Goal: Task Accomplishment & Management: Manage account settings

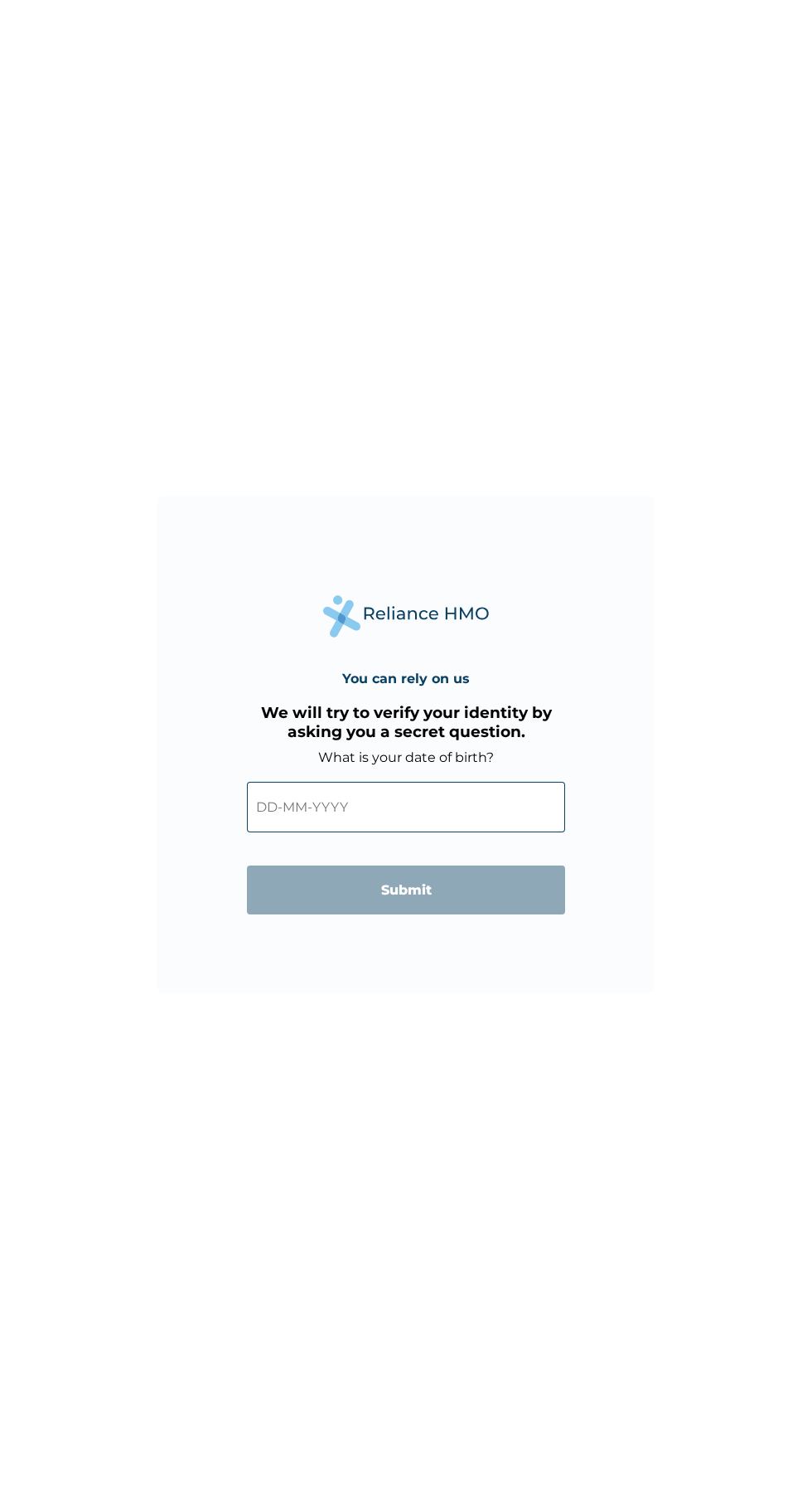
click at [342, 807] on input "text" at bounding box center [406, 807] width 318 height 51
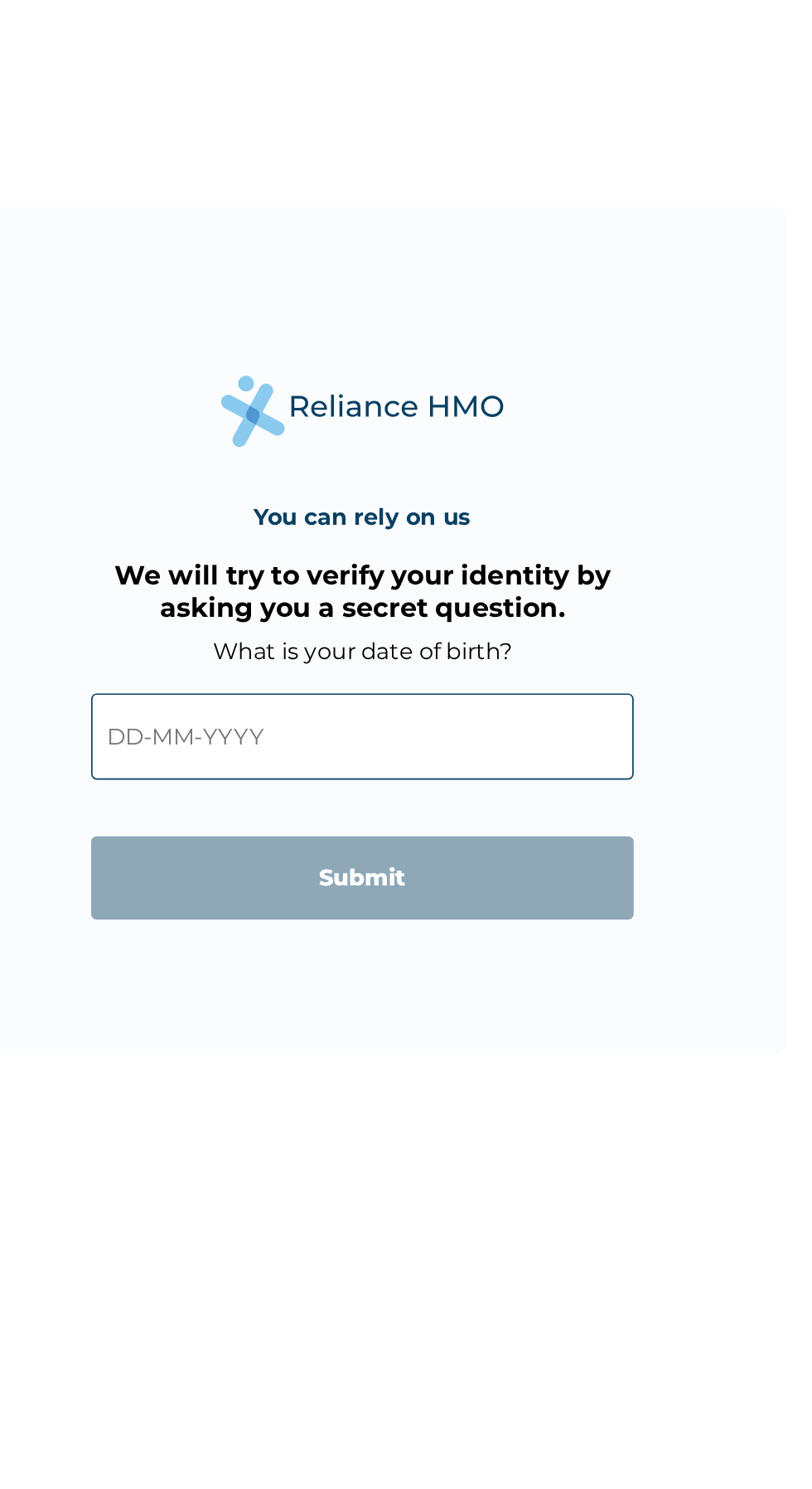
click at [380, 811] on input "text" at bounding box center [406, 807] width 318 height 51
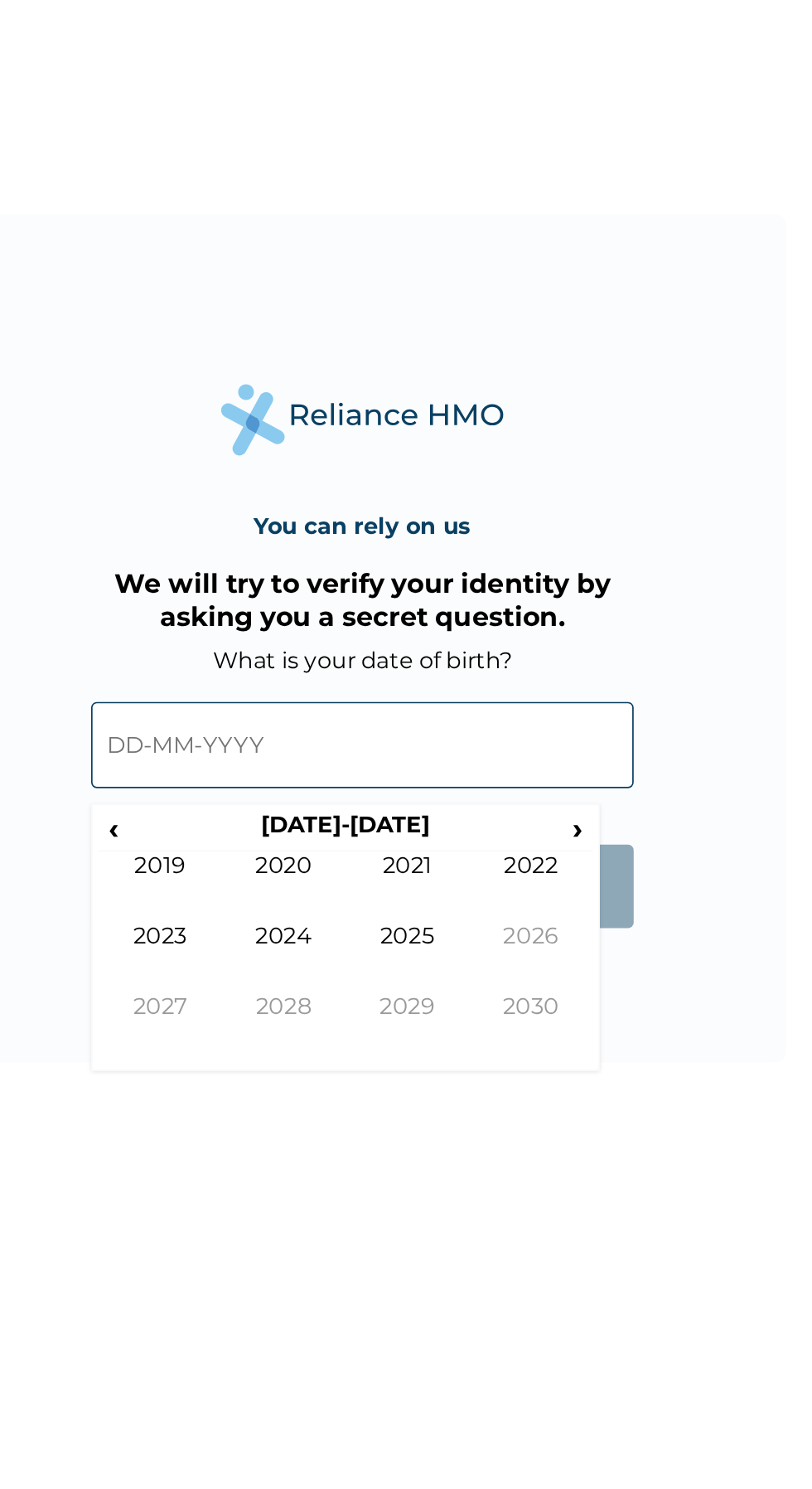
click at [261, 858] on span "‹" at bounding box center [260, 855] width 18 height 20
click at [256, 861] on span "‹" at bounding box center [260, 855] width 18 height 20
click at [256, 853] on span "‹" at bounding box center [260, 855] width 18 height 20
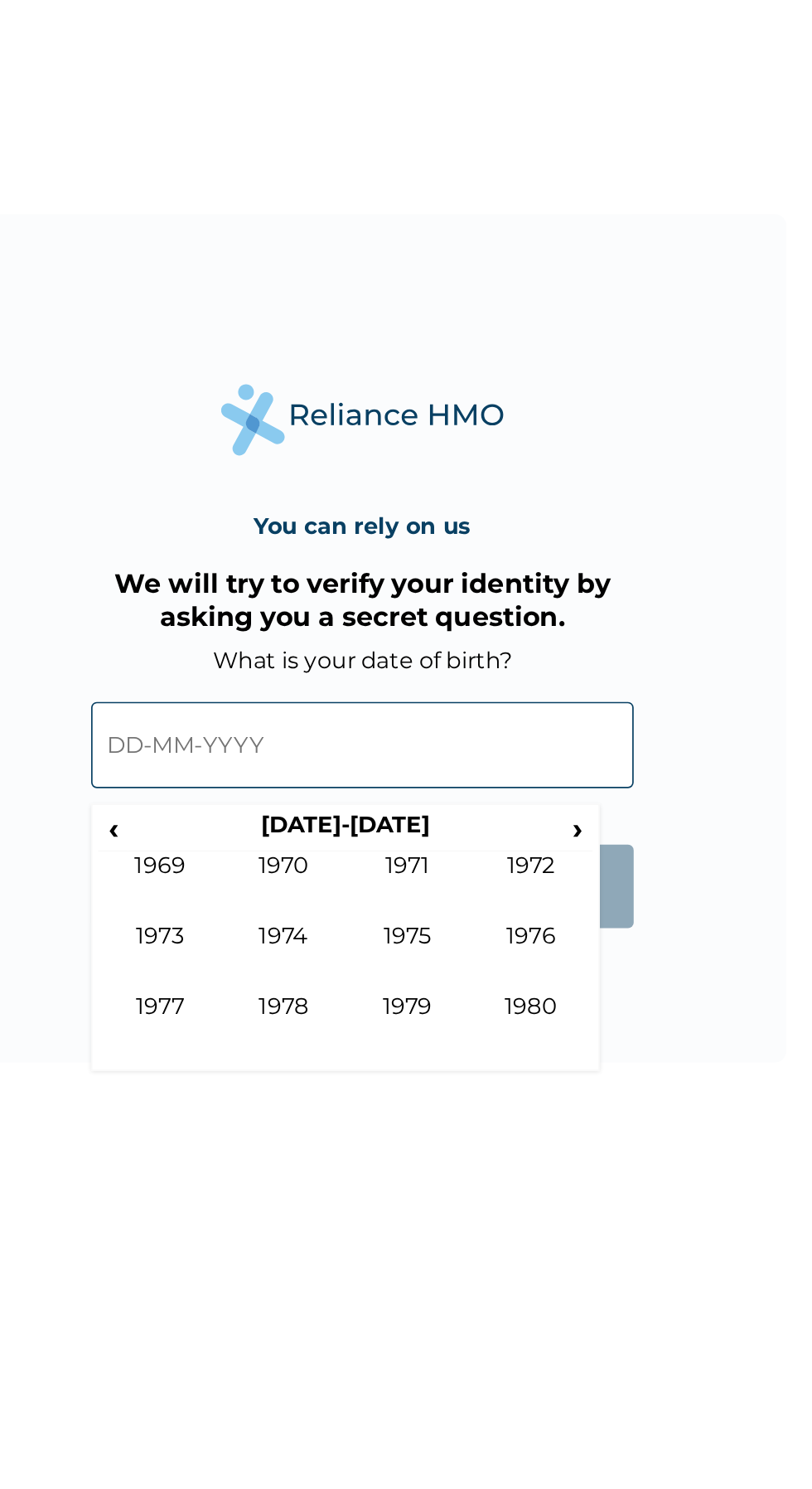
click at [520, 857] on th "1970-1979" at bounding box center [395, 856] width 255 height 23
click at [530, 860] on span "›" at bounding box center [533, 855] width 19 height 20
click at [435, 887] on td "1981" at bounding box center [432, 890] width 73 height 41
click at [367, 927] on td "Jun" at bounding box center [360, 931] width 73 height 41
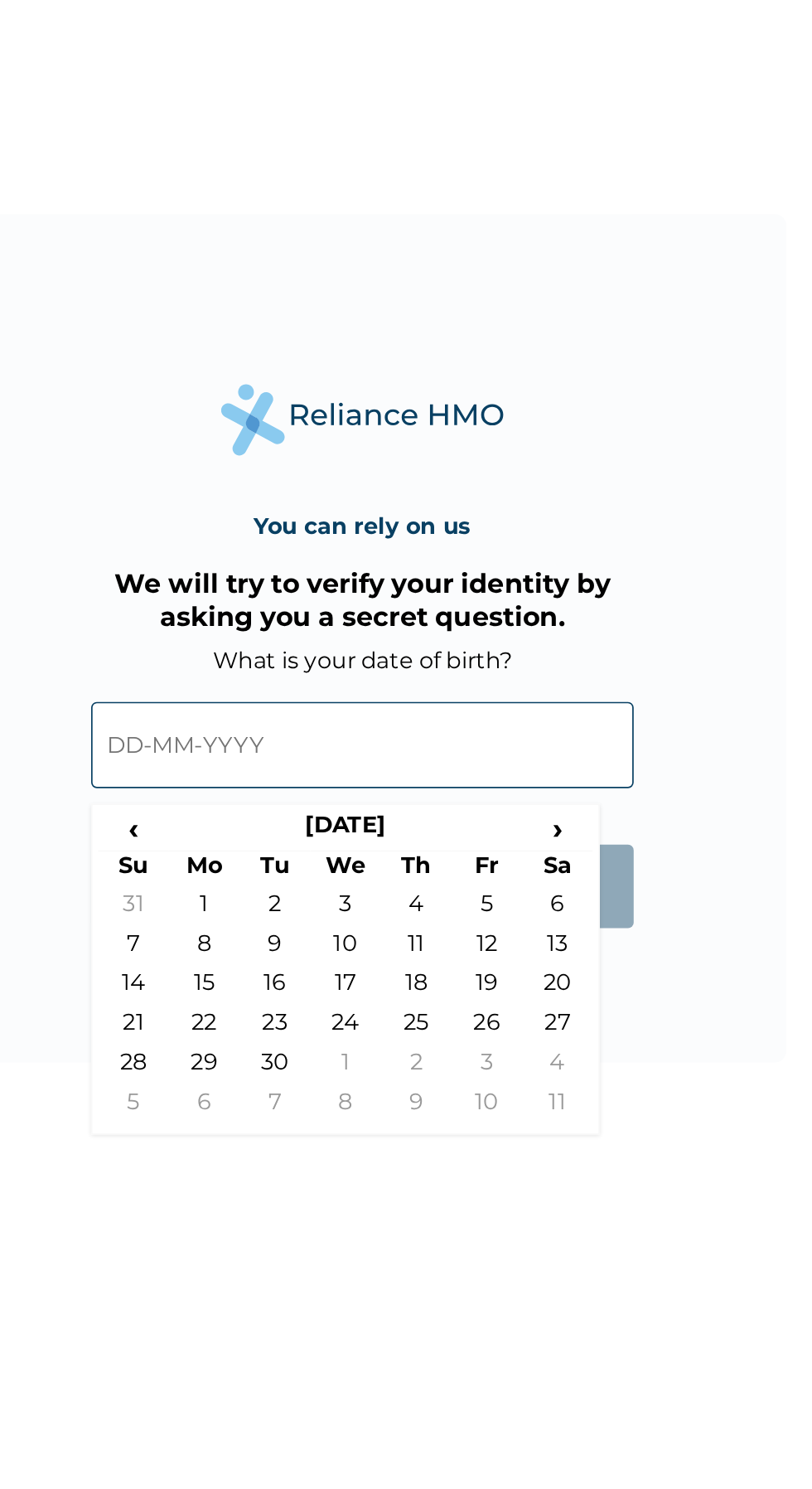
click at [480, 926] on td "12" at bounding box center [479, 926] width 41 height 23
type input "12-06-1981"
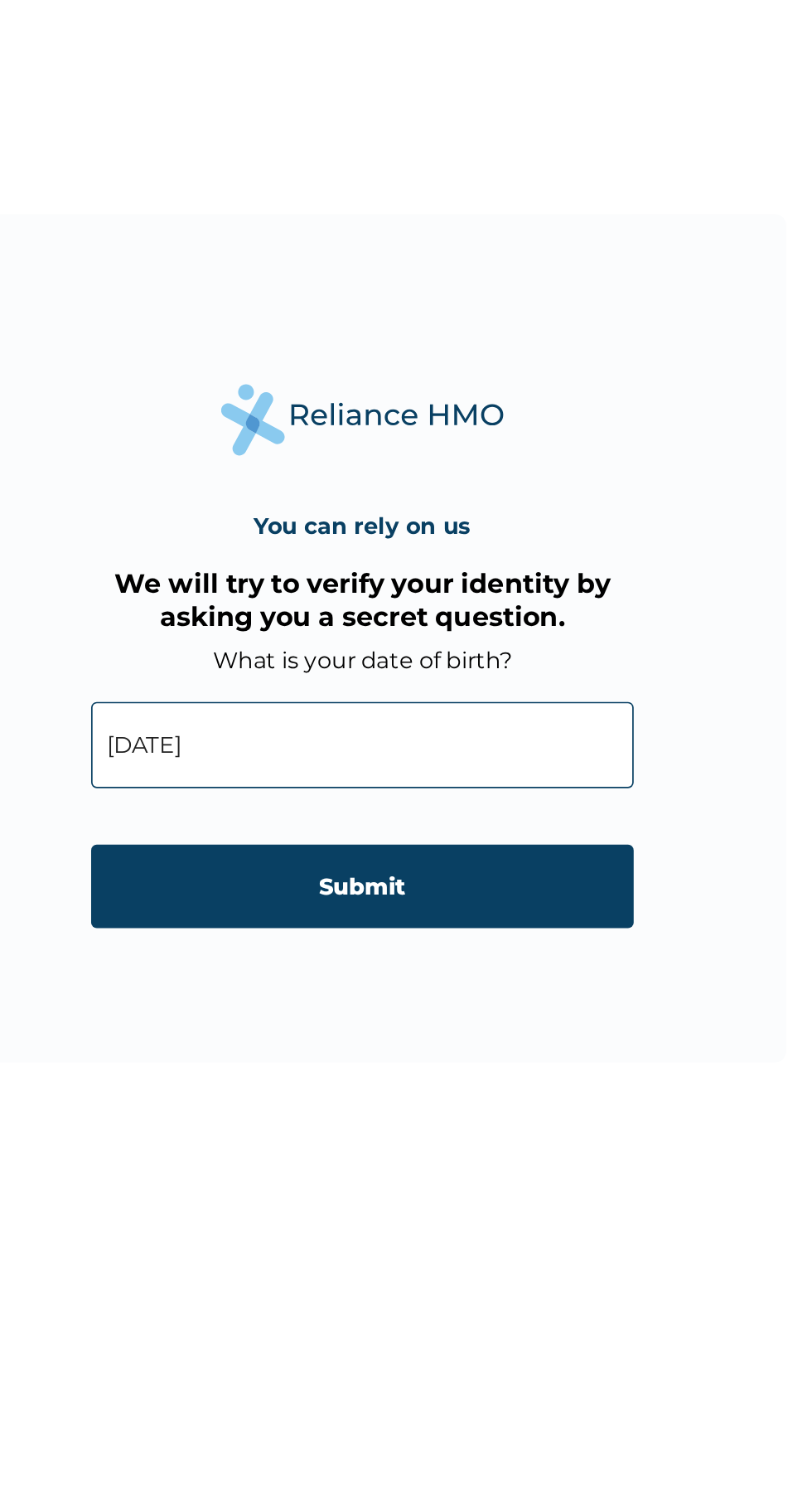
click at [442, 893] on input "Submit" at bounding box center [406, 890] width 318 height 49
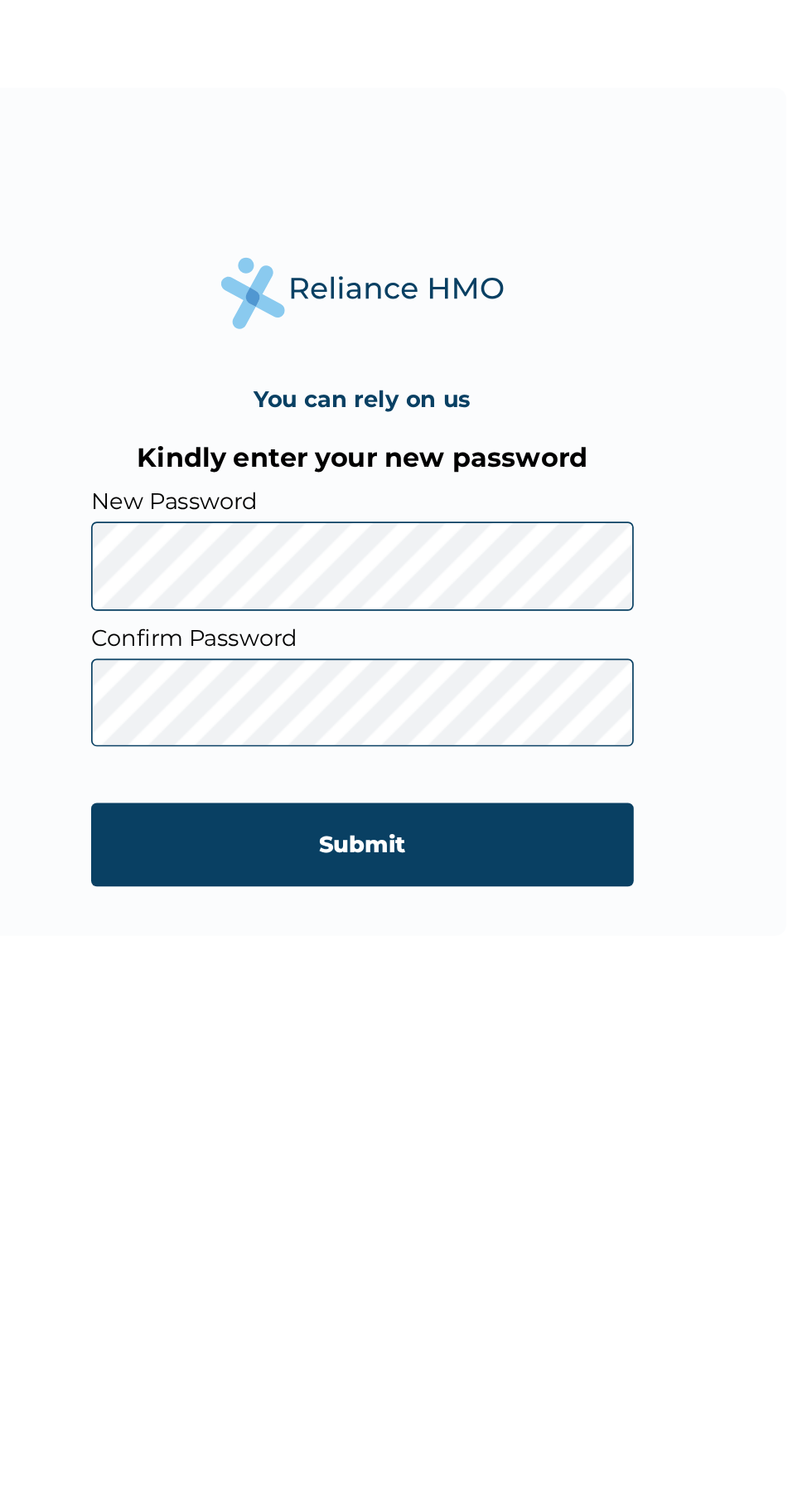
click at [447, 938] on input "Submit" at bounding box center [406, 940] width 318 height 49
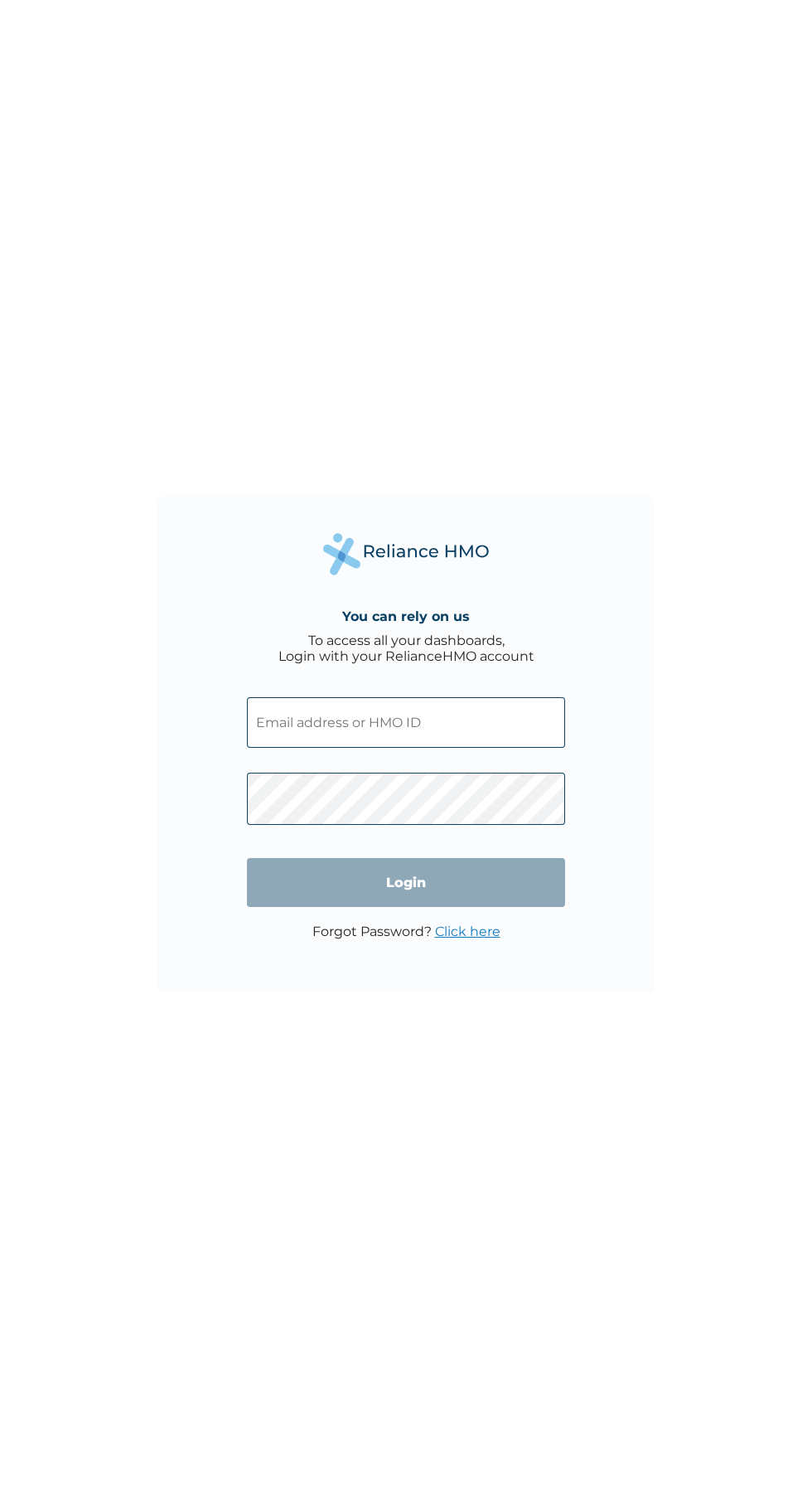
click at [301, 723] on input "text" at bounding box center [406, 723] width 318 height 51
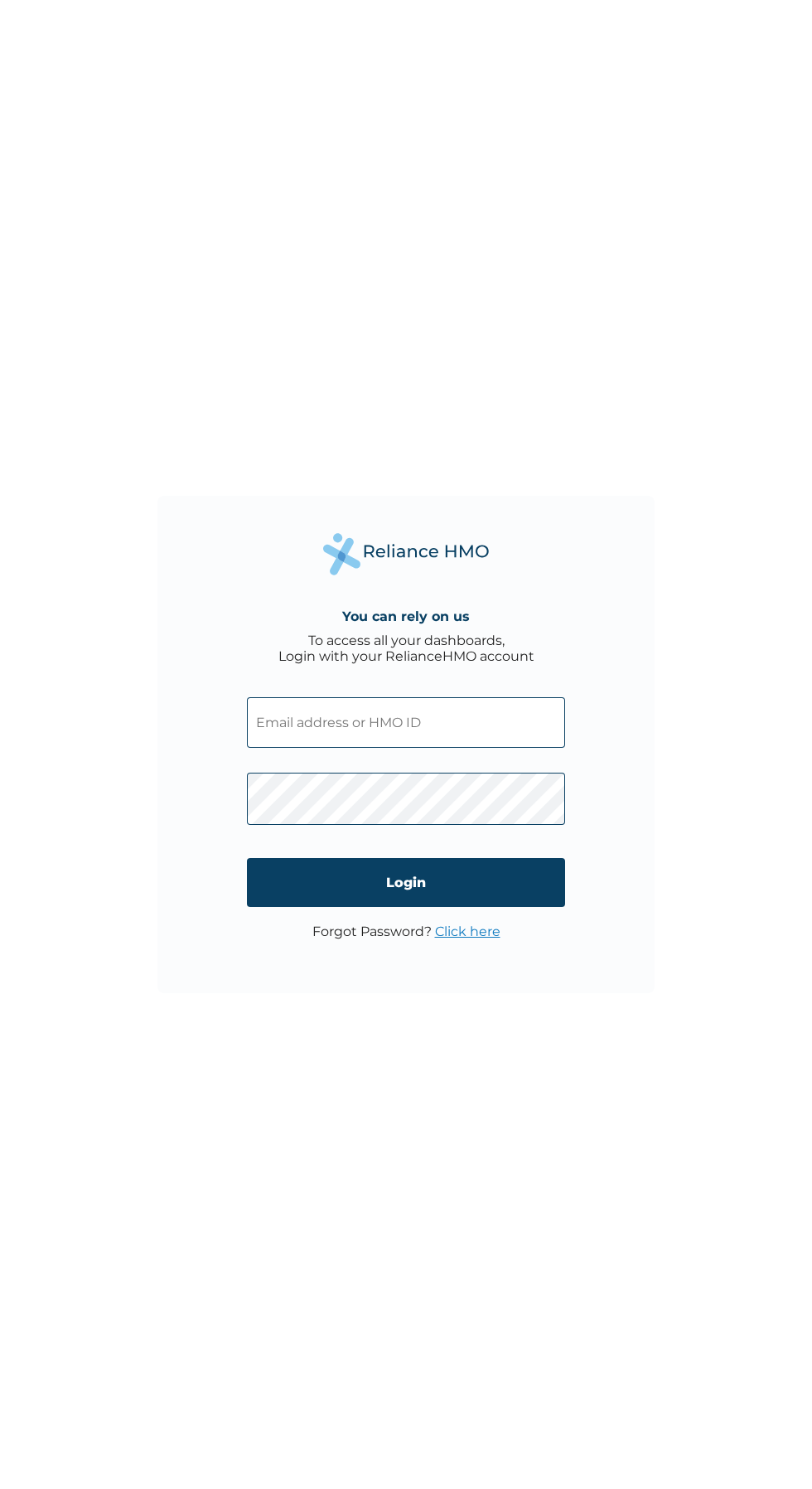
click at [285, 719] on input "text" at bounding box center [406, 723] width 318 height 51
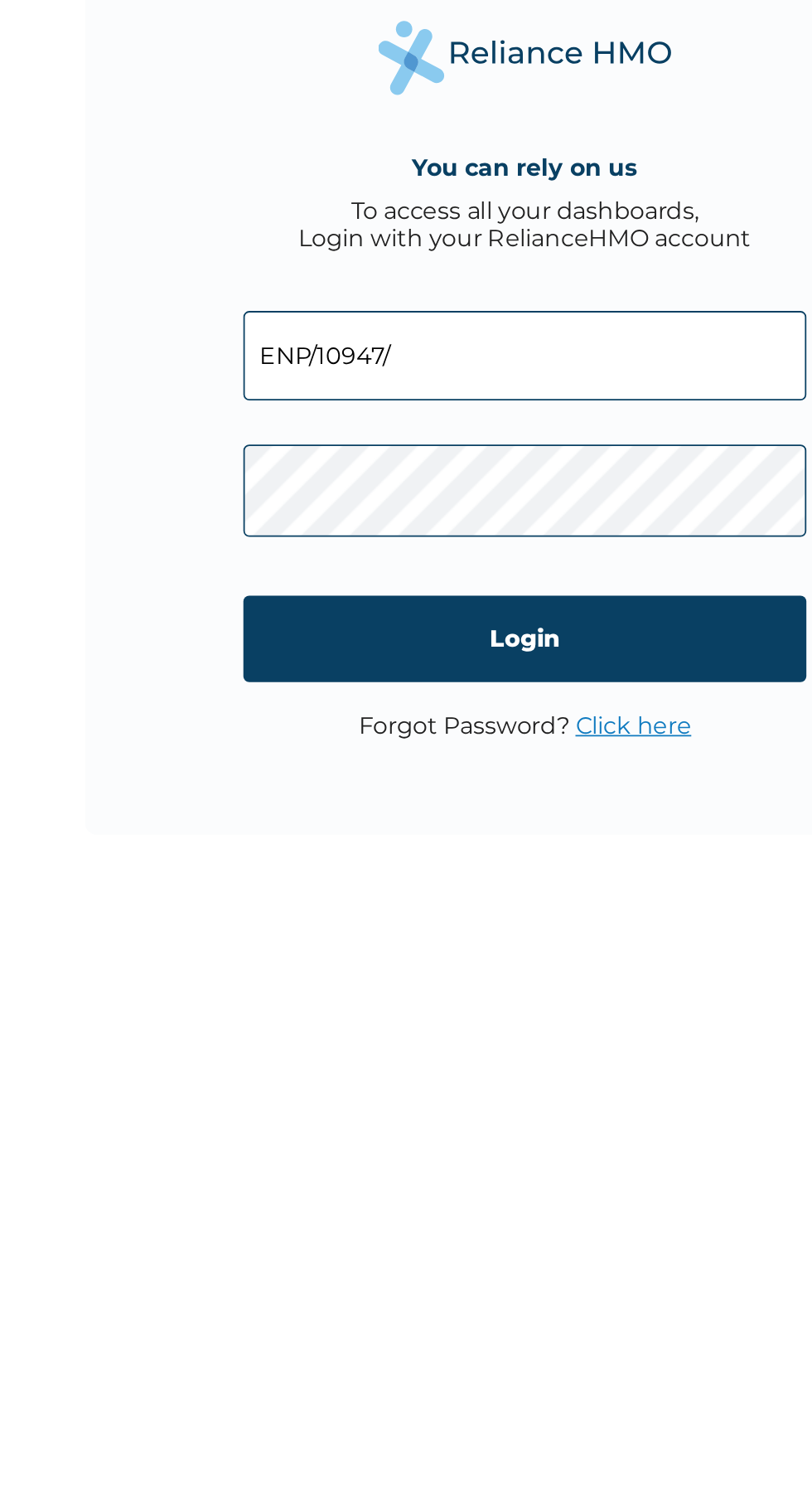
type input "ENP/10947/A"
click at [447, 884] on input "Login" at bounding box center [406, 882] width 318 height 49
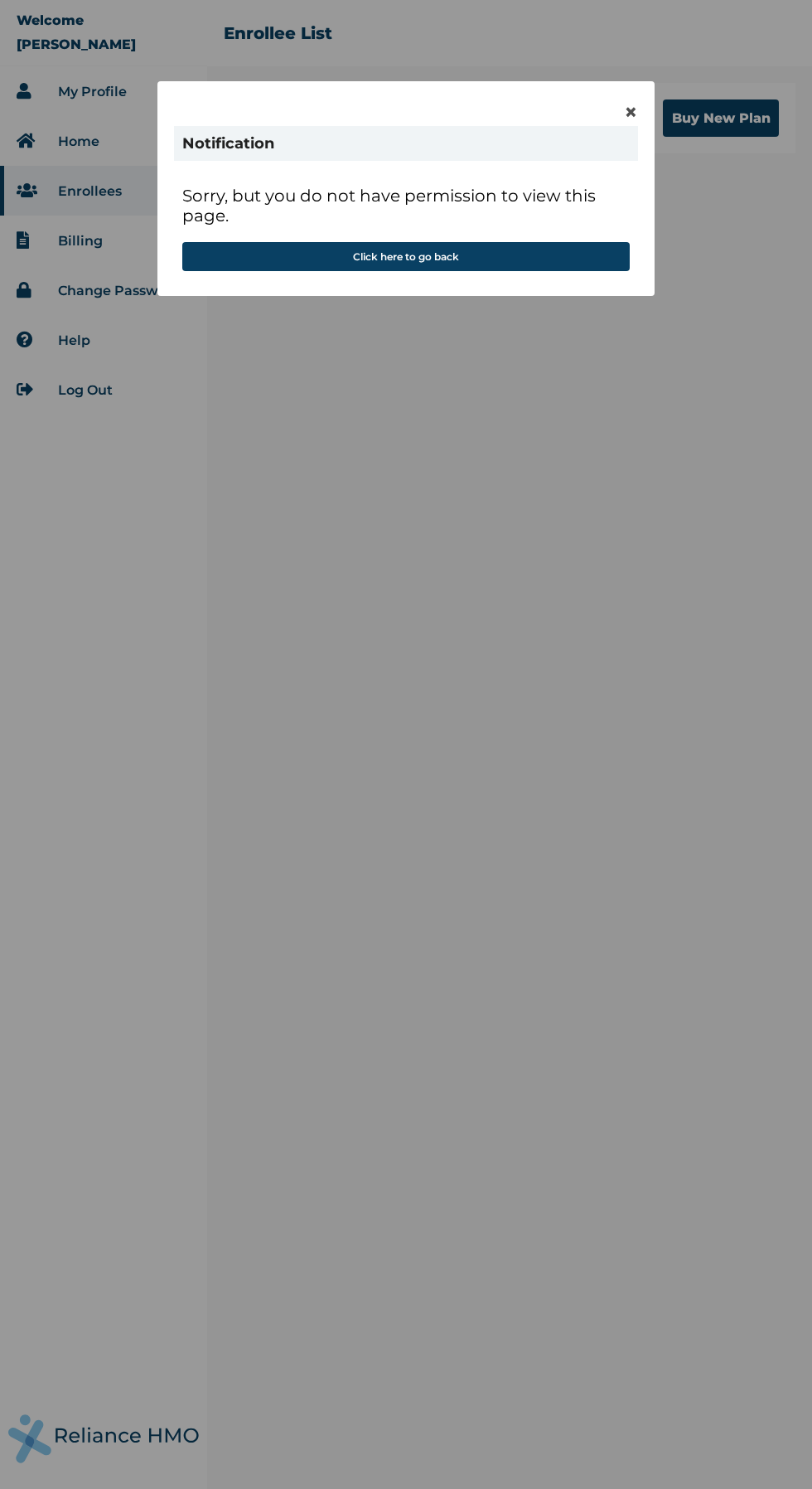
click at [631, 112] on span "×" at bounding box center [631, 112] width 14 height 28
